Goal: Book appointment/travel/reservation

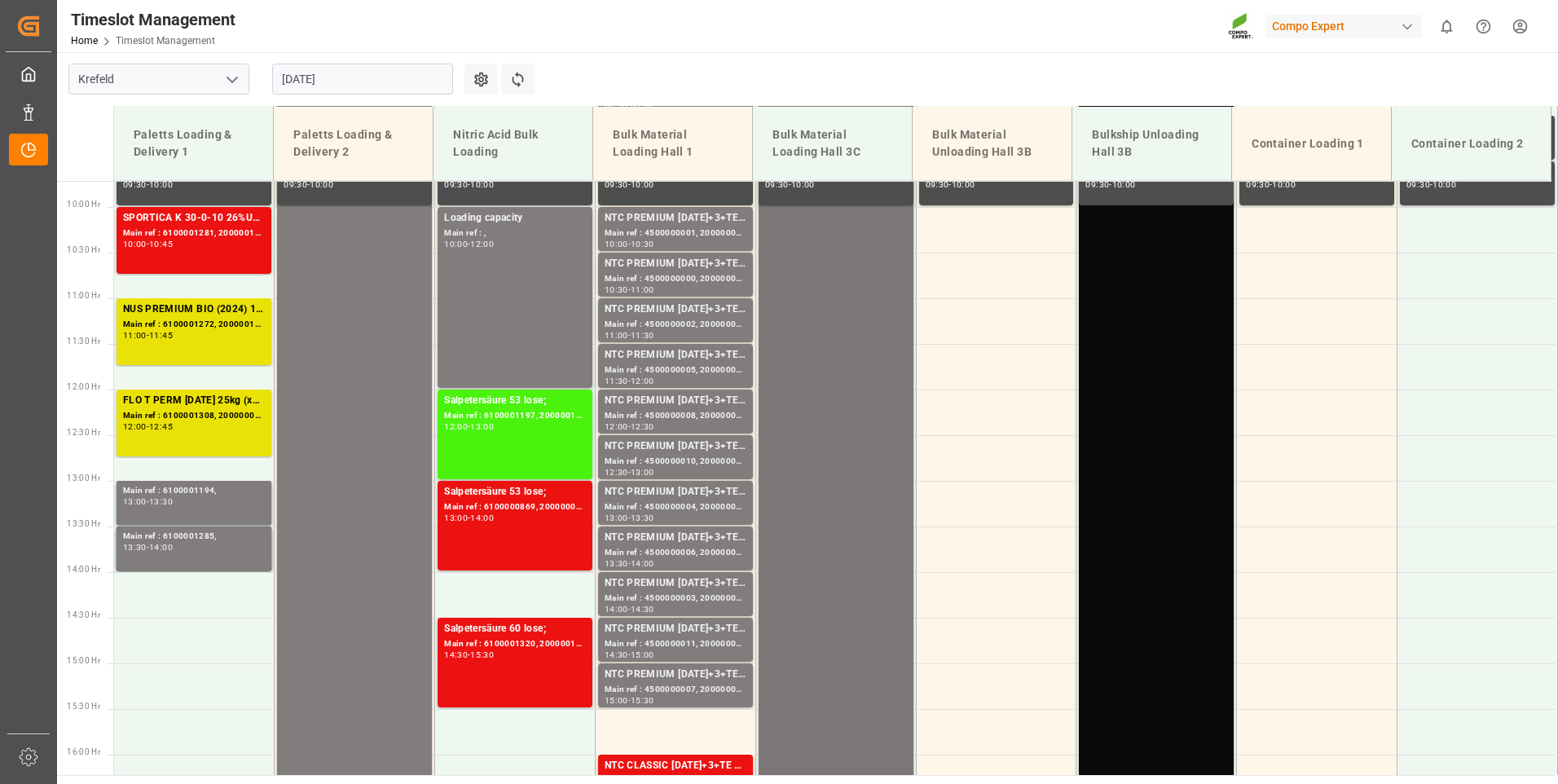
scroll to position [398, 0]
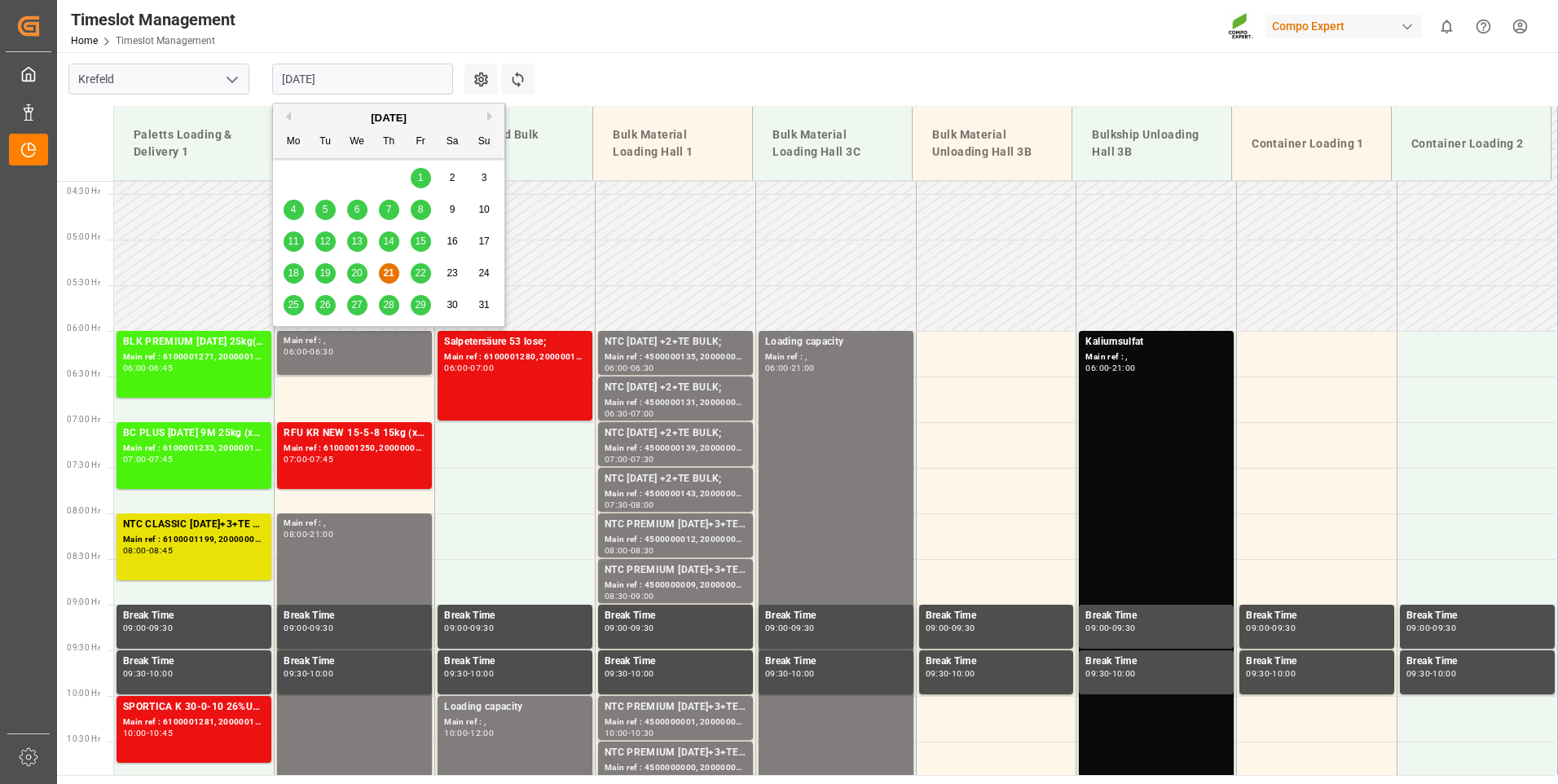
click at [353, 77] on input "[DATE]" at bounding box center [363, 79] width 181 height 31
click at [295, 303] on span "25" at bounding box center [293, 305] width 10 height 11
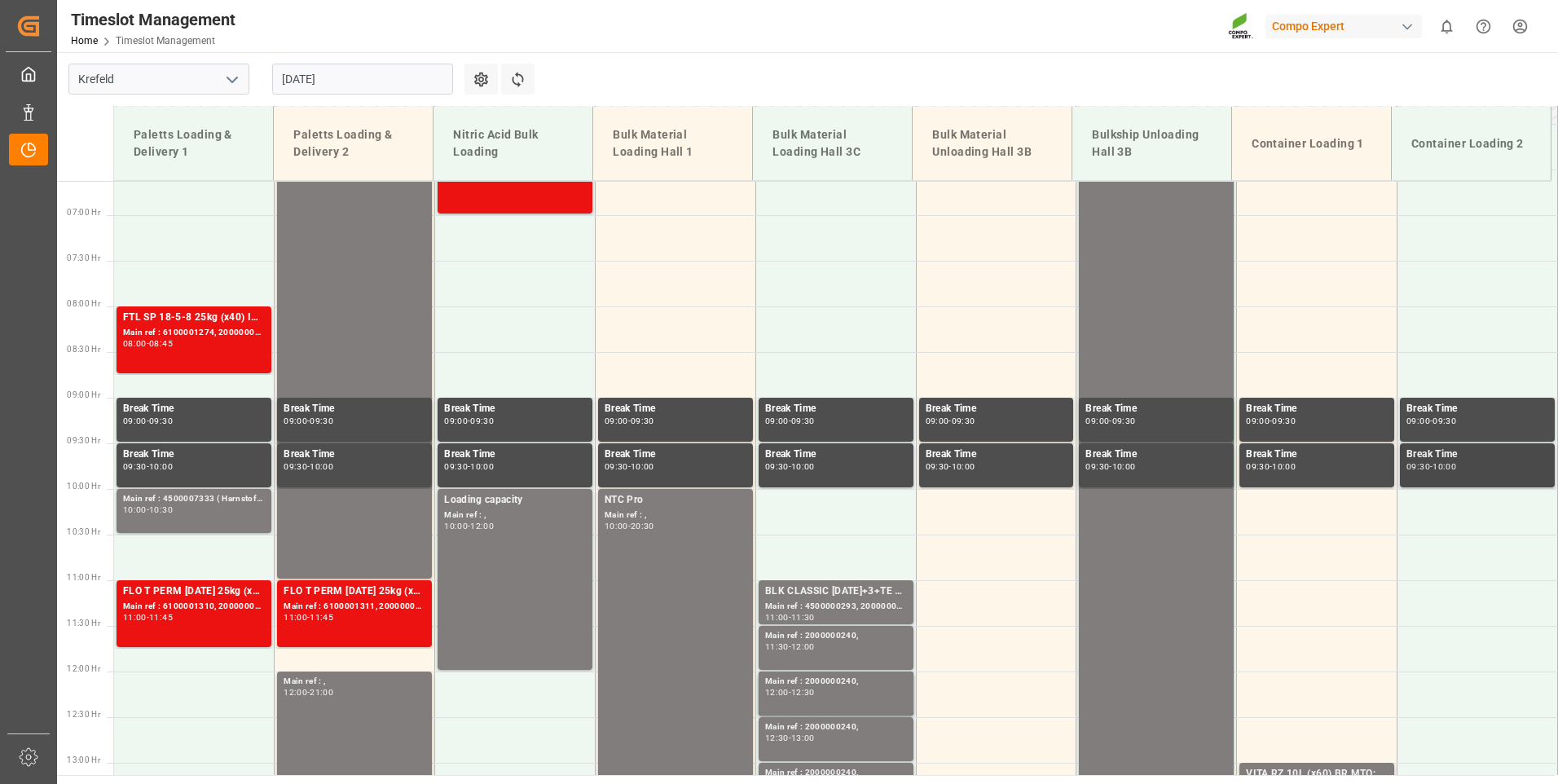
scroll to position [294, 0]
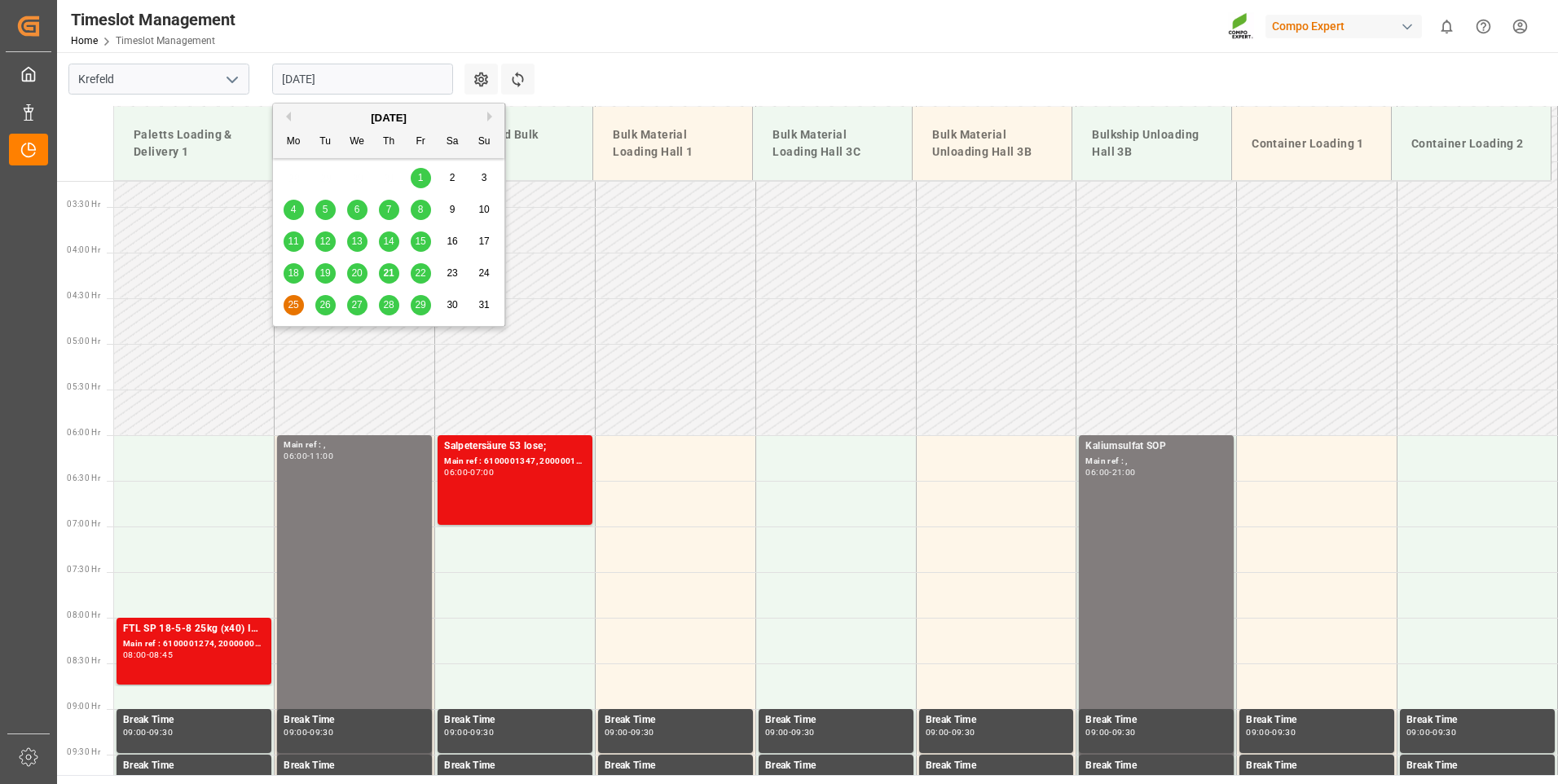
click at [395, 73] on input "25.08.2025" at bounding box center [363, 79] width 181 height 31
click at [321, 303] on span "26" at bounding box center [324, 305] width 10 height 11
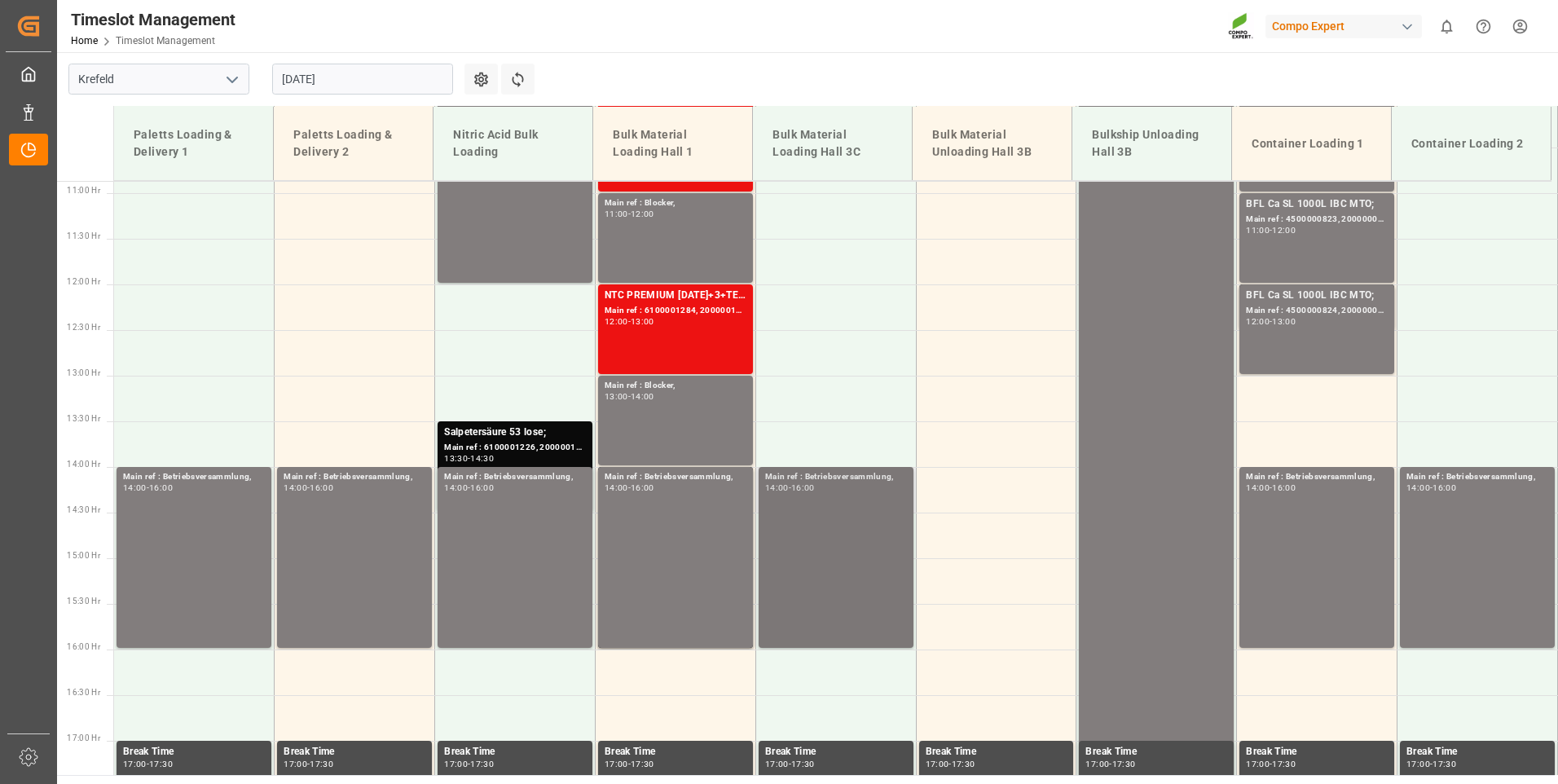
scroll to position [1050, 0]
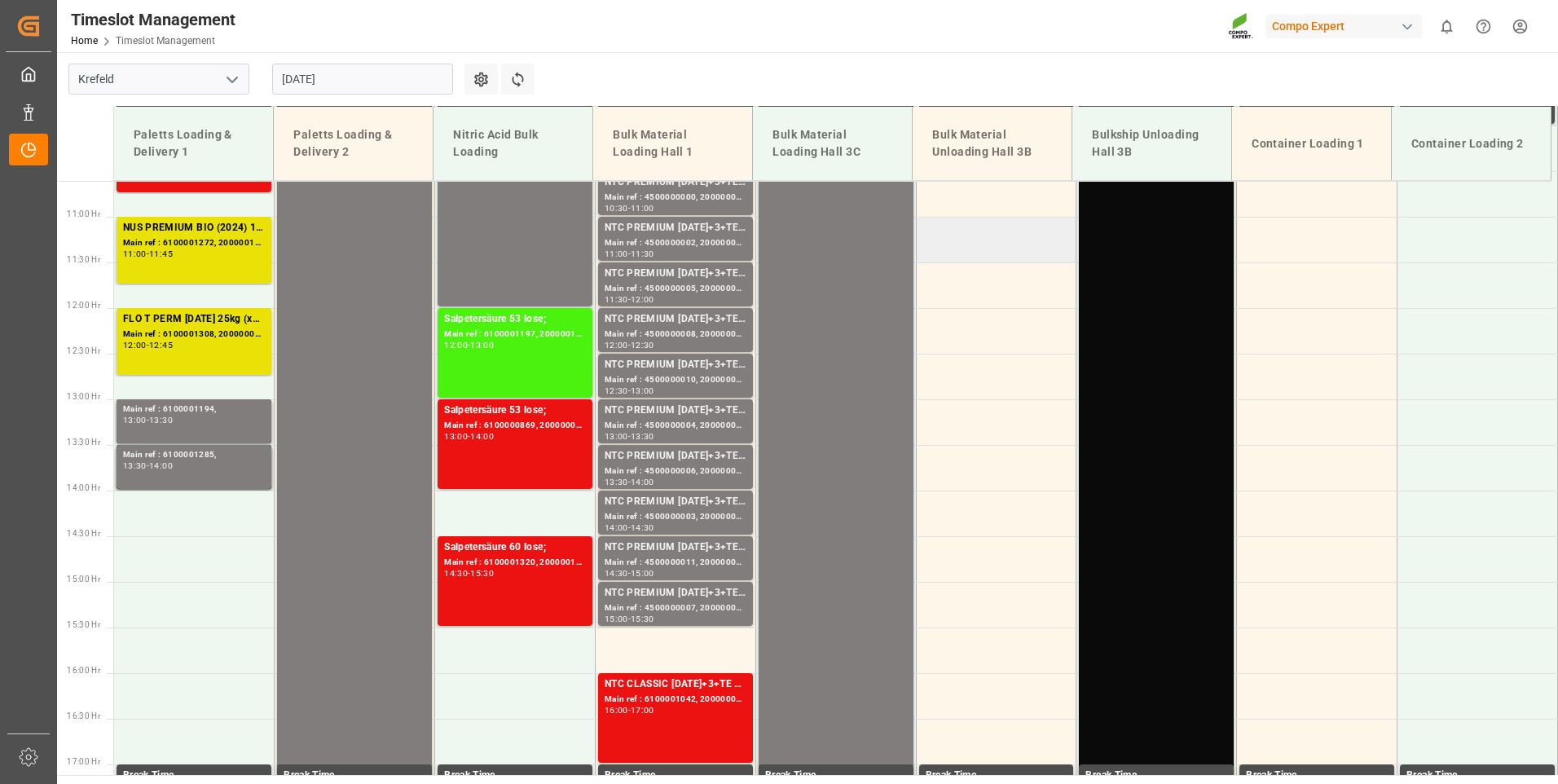
scroll to position [561, 0]
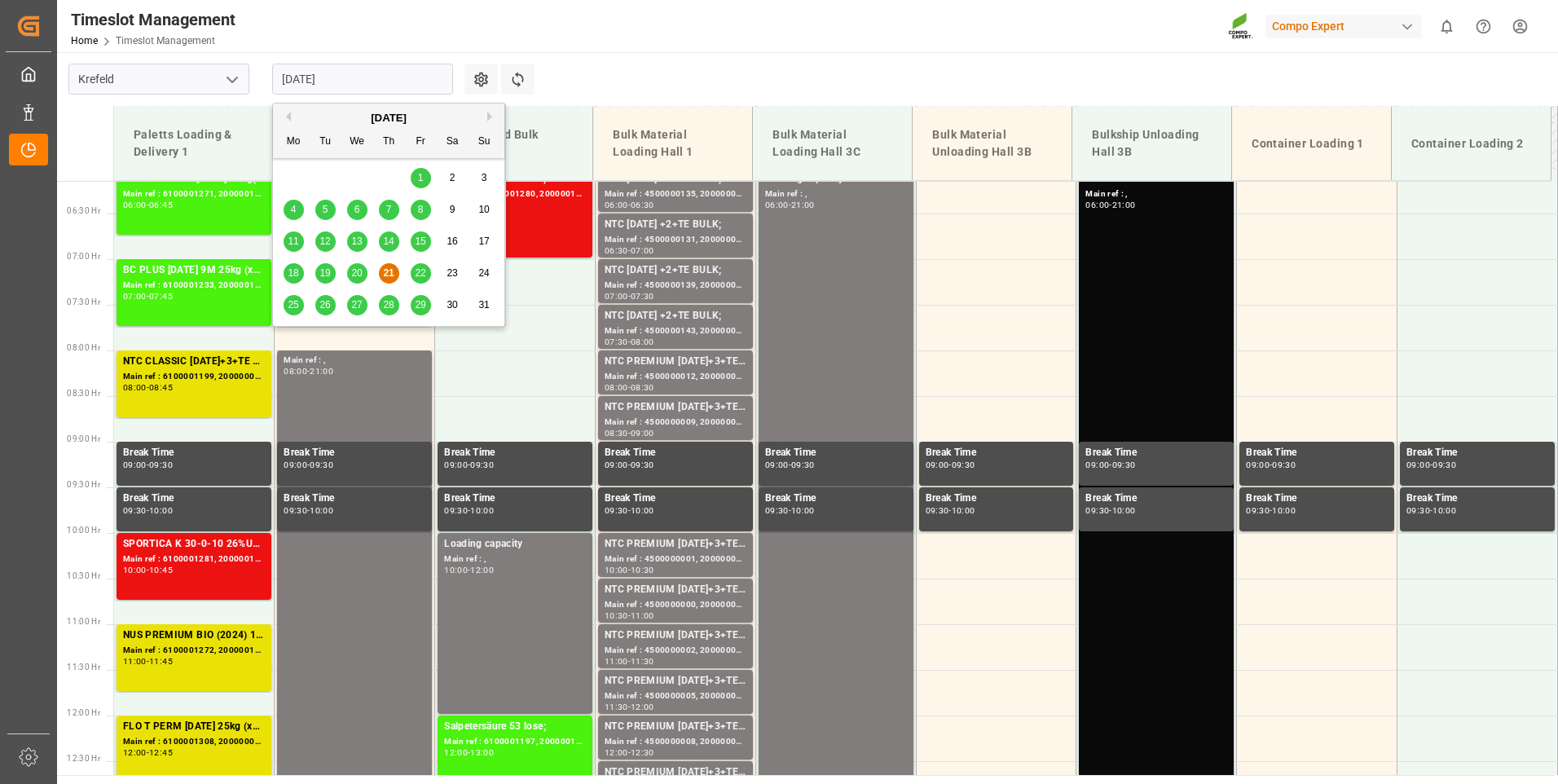
click at [363, 79] on input "[DATE]" at bounding box center [363, 79] width 181 height 31
click at [422, 274] on span "22" at bounding box center [419, 272] width 10 height 11
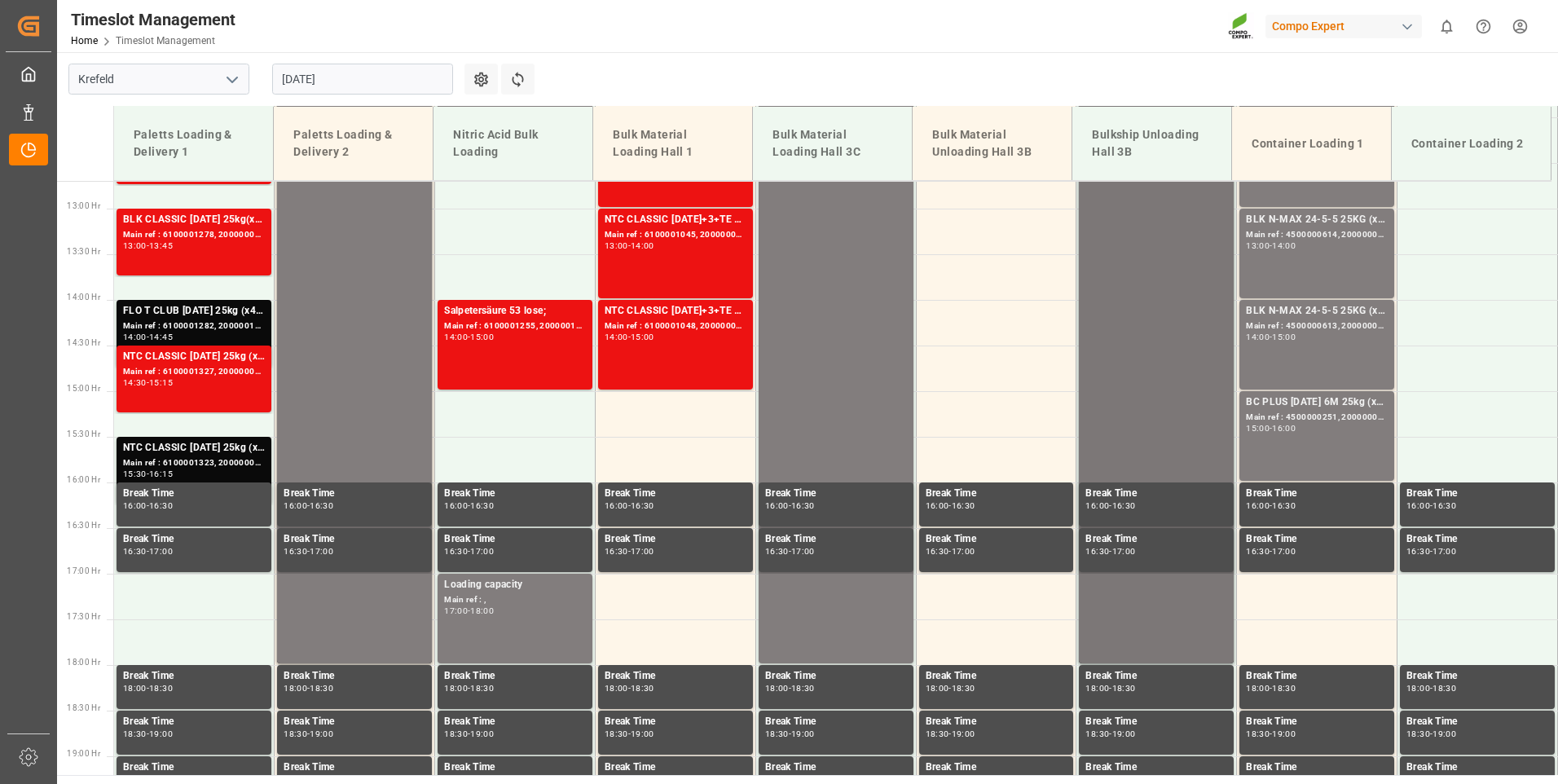
scroll to position [1212, 0]
